Goal: Transaction & Acquisition: Subscribe to service/newsletter

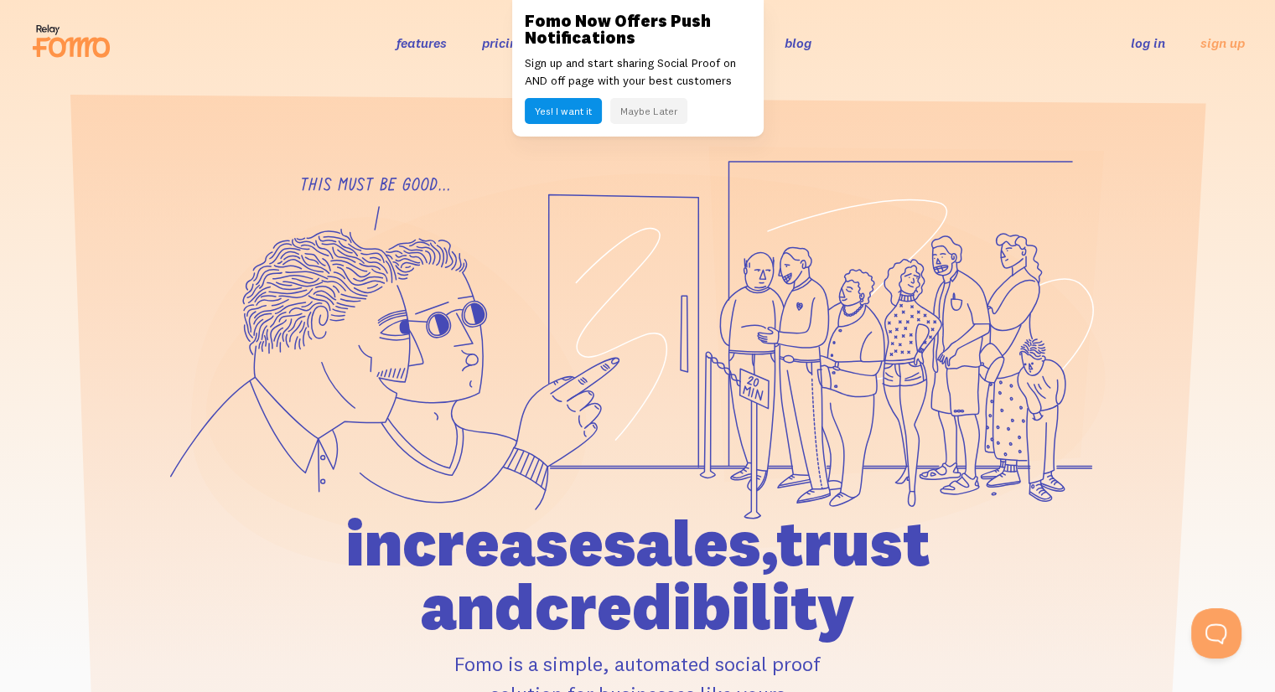
click at [646, 116] on button "Maybe Later" at bounding box center [648, 111] width 77 height 26
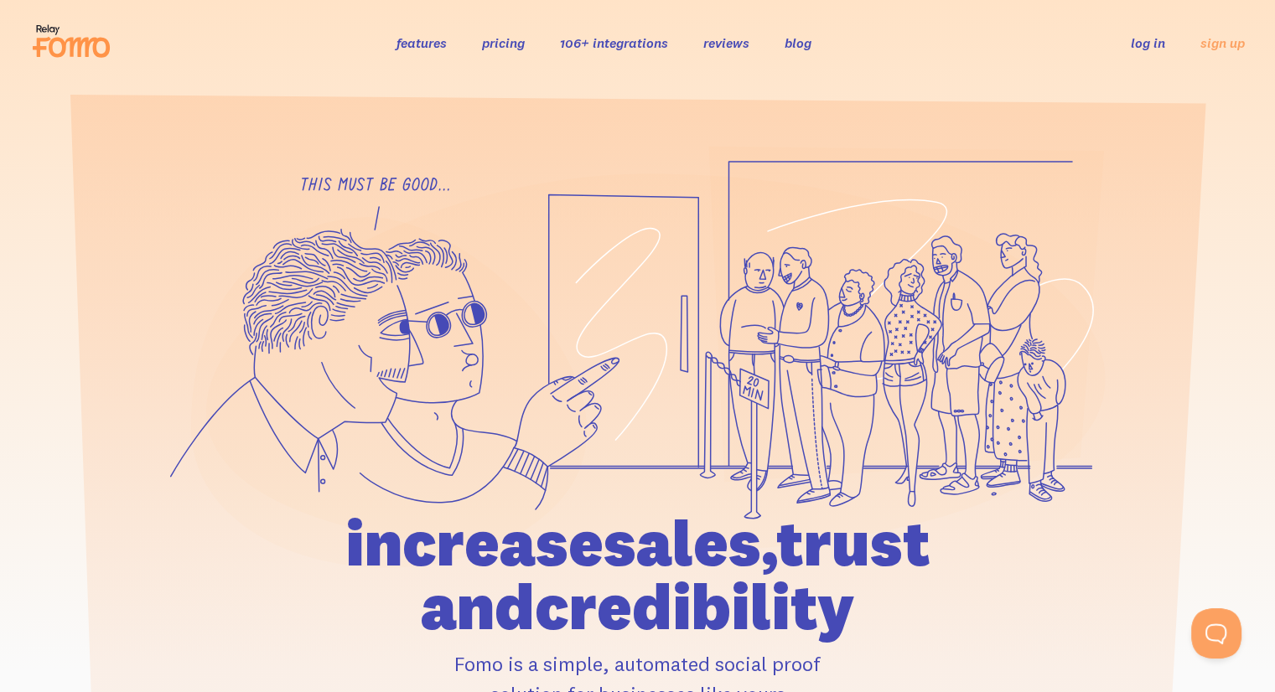
click at [516, 43] on link "pricing" at bounding box center [503, 42] width 43 height 17
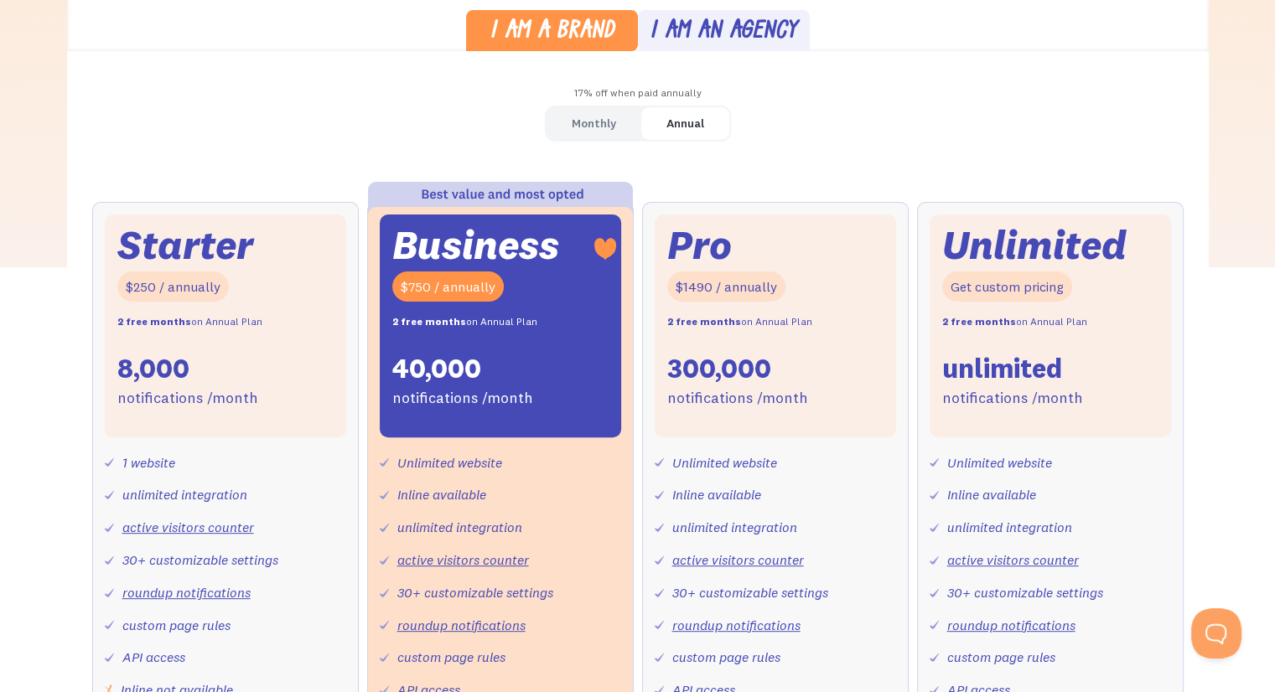
scroll to position [503, 0]
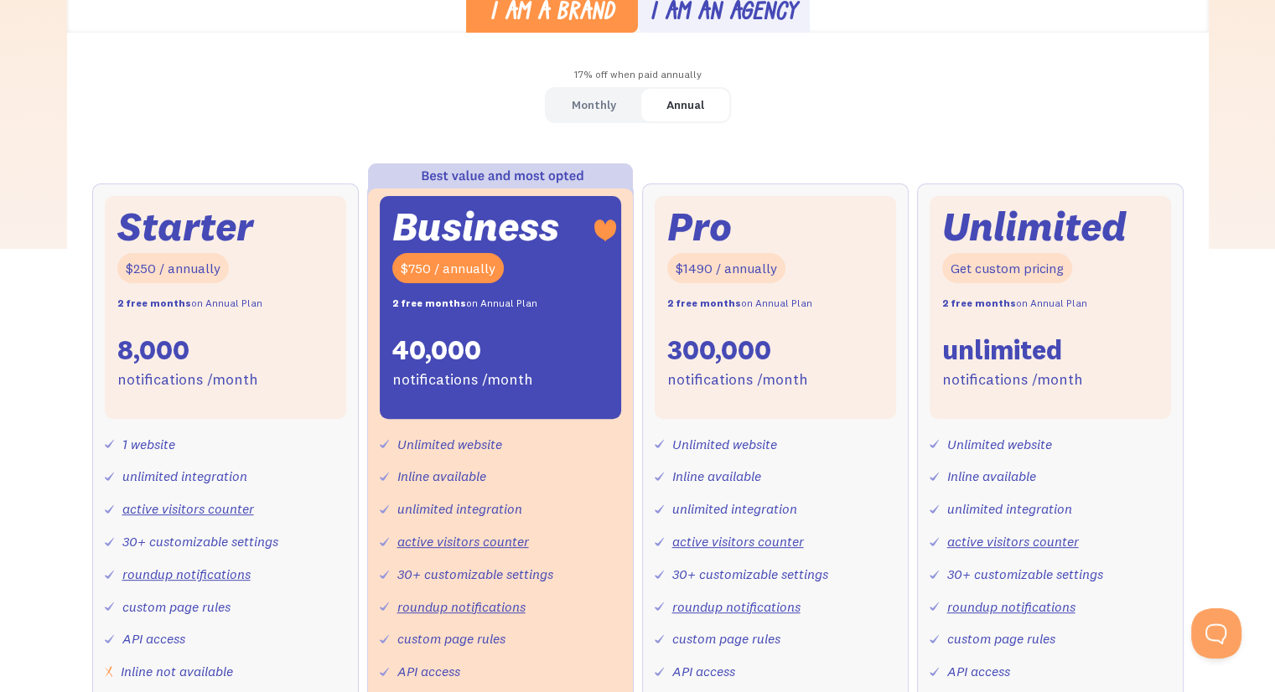
click at [609, 101] on div "Monthly" at bounding box center [594, 105] width 44 height 24
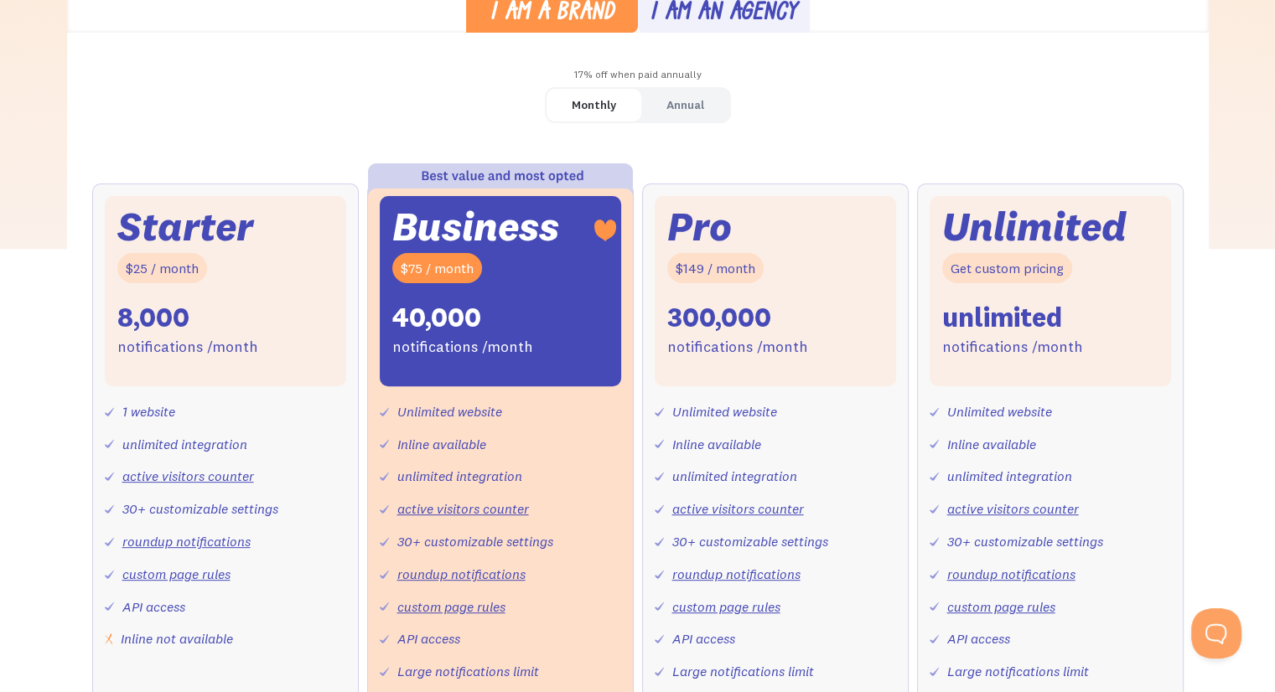
click at [283, 284] on div "Starter $25 / month 8,000 notifications /month" at bounding box center [225, 291] width 241 height 190
